Goal: Information Seeking & Learning: Learn about a topic

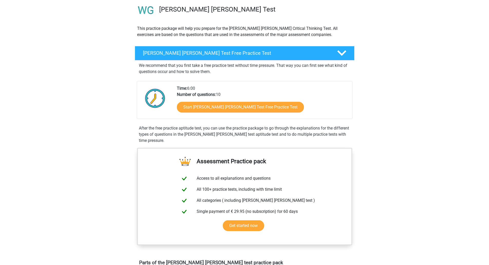
scroll to position [39, 0]
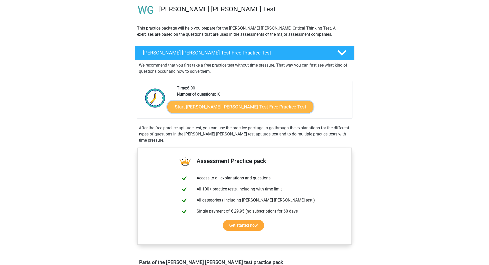
click at [201, 107] on link "Start Watson Glaser Test Free Practice Test" at bounding box center [240, 107] width 146 height 12
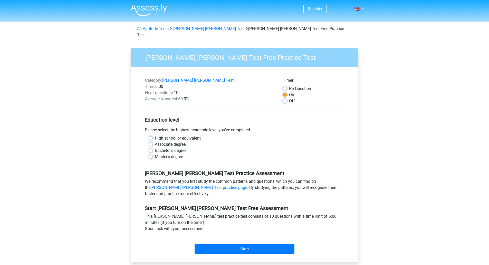
click at [155, 153] on label "Master's degree" at bounding box center [169, 156] width 28 height 6
click at [151, 153] on input "Master's degree" at bounding box center [151, 155] width 4 height 5
radio input "true"
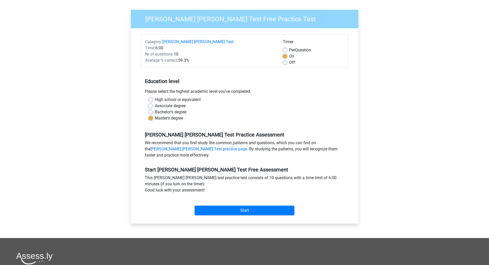
scroll to position [39, 0]
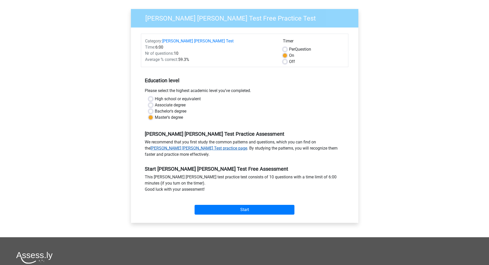
click at [247, 145] on link "Watson Glaser Test practice page" at bounding box center [198, 147] width 97 height 5
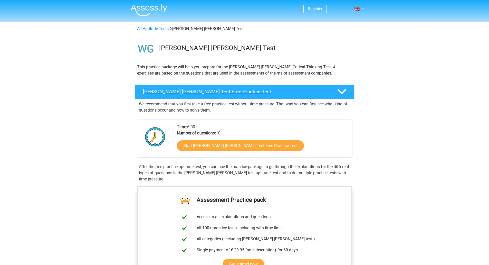
click at [306, 89] on h4 "Watson Glaser Test Free Practice Test" at bounding box center [236, 92] width 186 height 6
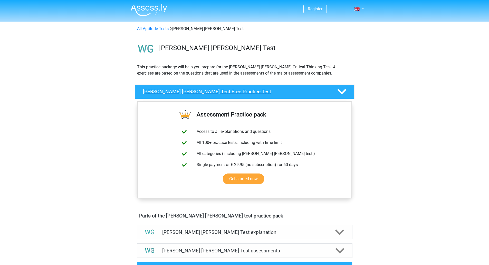
click at [306, 89] on h4 "Watson Glaser Test Free Practice Test" at bounding box center [236, 92] width 186 height 6
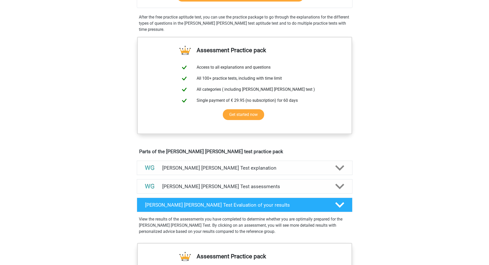
scroll to position [150, 0]
click at [301, 167] on h4 "[PERSON_NAME] [PERSON_NAME] Test explanation" at bounding box center [244, 167] width 165 height 6
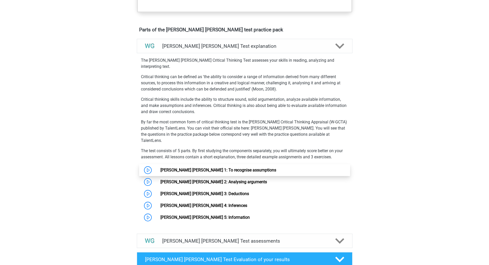
scroll to position [272, 0]
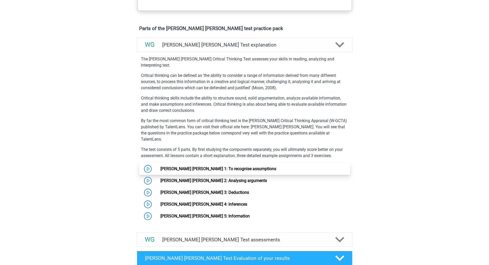
click at [180, 166] on link "[PERSON_NAME] [PERSON_NAME] 1: To recognise assumptions" at bounding box center [218, 168] width 116 height 5
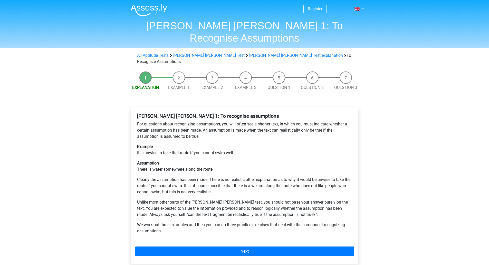
scroll to position [41, 0]
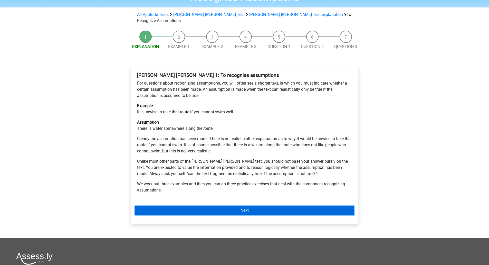
click at [193, 205] on link "Next" at bounding box center [244, 210] width 219 height 10
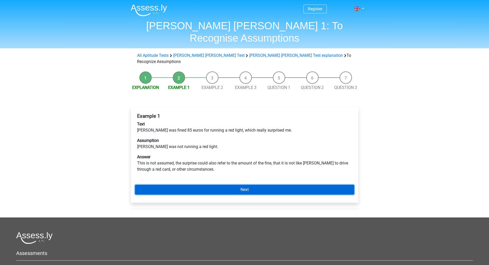
click at [177, 184] on link "Next" at bounding box center [244, 189] width 219 height 10
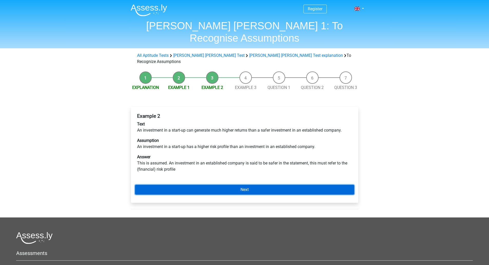
click at [177, 184] on link "Next" at bounding box center [244, 189] width 219 height 10
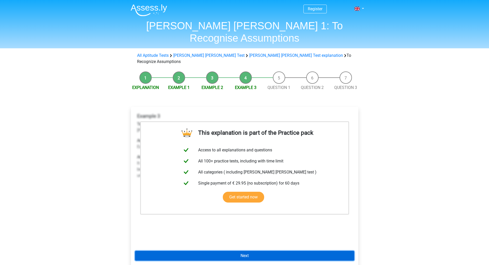
click at [218, 250] on link "Next" at bounding box center [244, 255] width 219 height 10
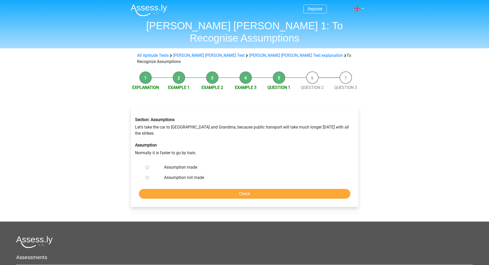
click at [147, 165] on input "Assumption made" at bounding box center [146, 166] width 3 height 3
radio input "true"
click at [169, 189] on input "Check" at bounding box center [244, 194] width 211 height 10
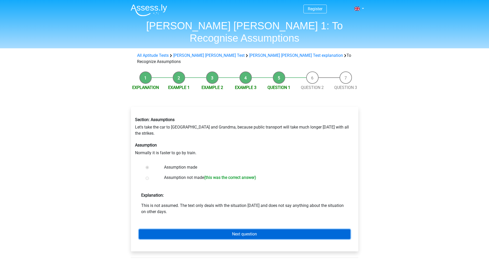
click at [190, 229] on link "Next question" at bounding box center [244, 234] width 211 height 10
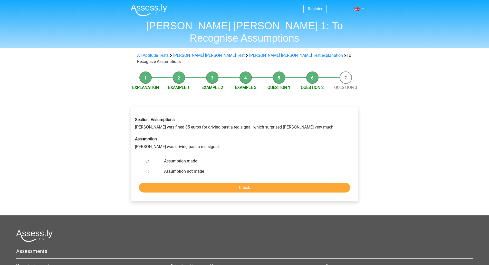
click at [147, 159] on input "Assumption made" at bounding box center [146, 160] width 3 height 3
radio input "true"
click at [171, 182] on input "Check" at bounding box center [244, 187] width 211 height 10
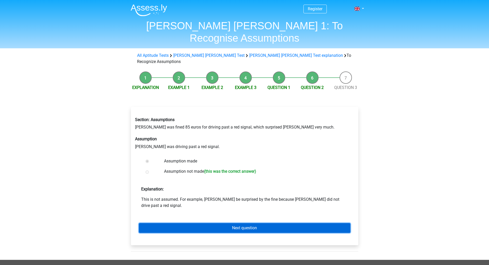
click at [173, 223] on link "Next question" at bounding box center [244, 228] width 211 height 10
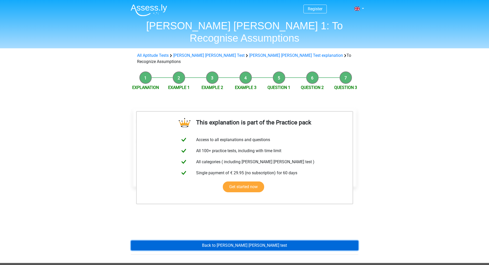
click at [193, 240] on link "Back to watson glaser test" at bounding box center [244, 245] width 227 height 10
